Goal: Obtain resource: Download file/media

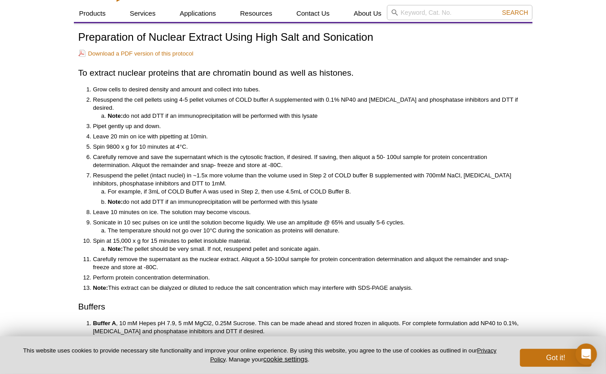
scroll to position [115, 0]
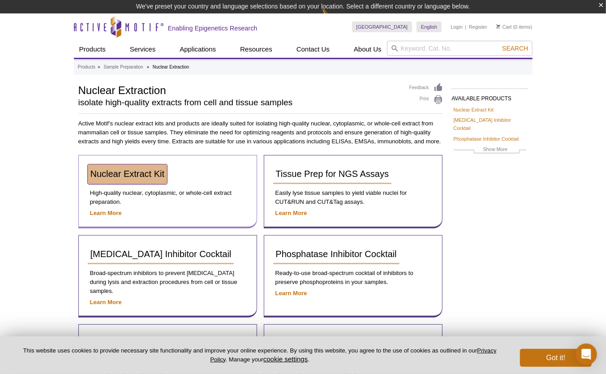
click at [124, 173] on span "Nuclear Extract Kit" at bounding box center [127, 174] width 74 height 10
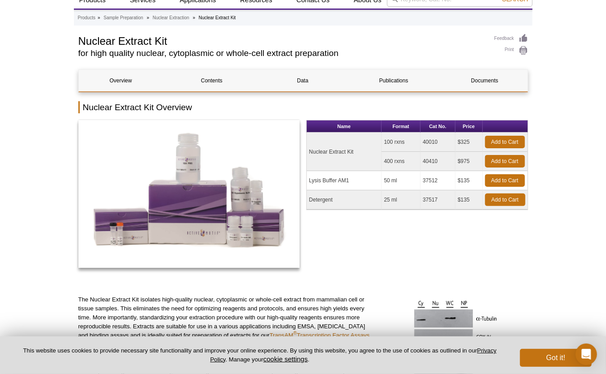
scroll to position [32, 0]
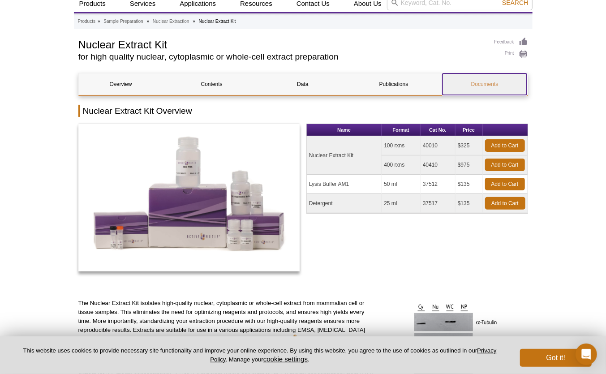
click at [514, 82] on link "Documents" at bounding box center [484, 83] width 84 height 21
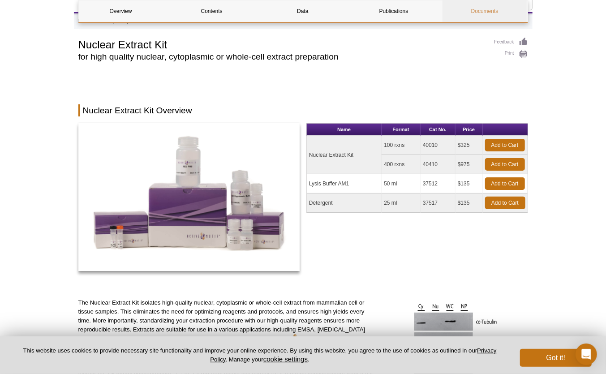
scroll to position [1613, 0]
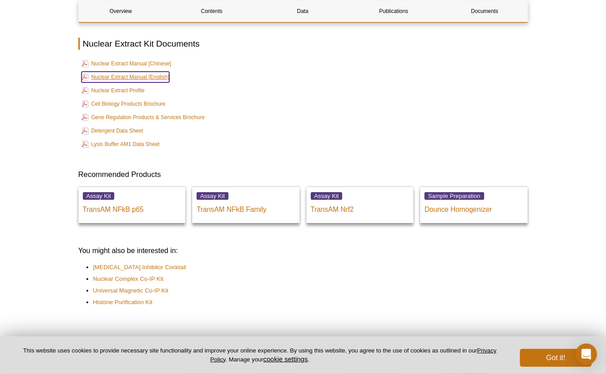
click at [146, 72] on link "Nuclear Extract Manual [English]" at bounding box center [125, 77] width 88 height 11
